Goal: Task Accomplishment & Management: Use online tool/utility

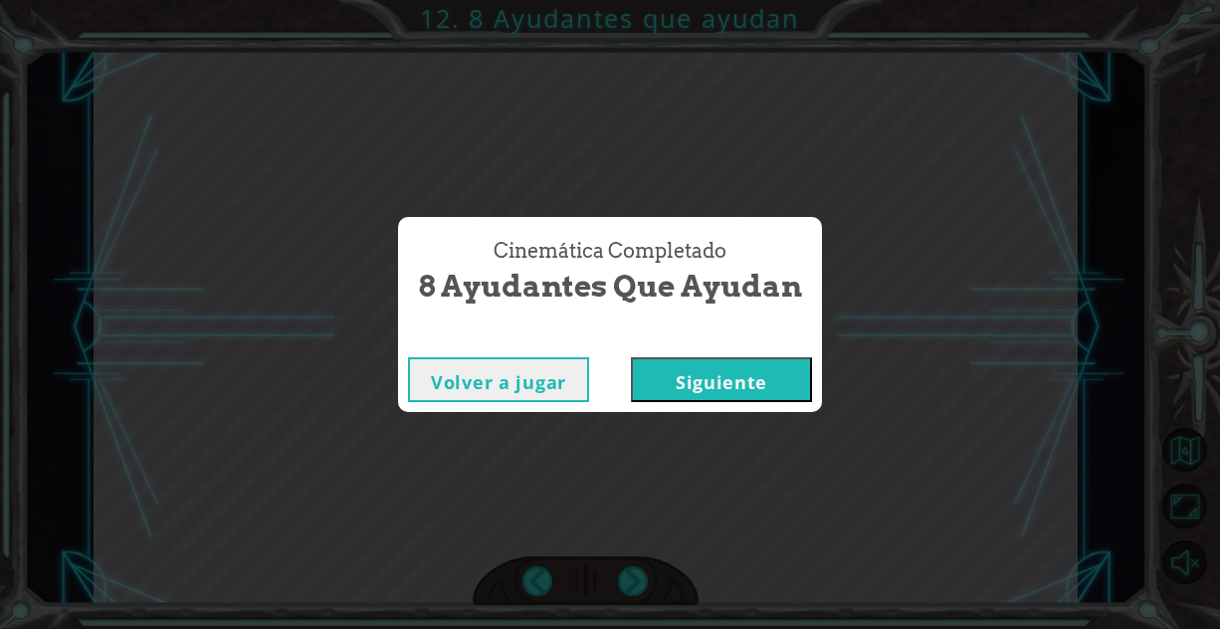
click at [712, 369] on button "Siguiente" at bounding box center [721, 379] width 181 height 45
